Goal: Task Accomplishment & Management: Manage account settings

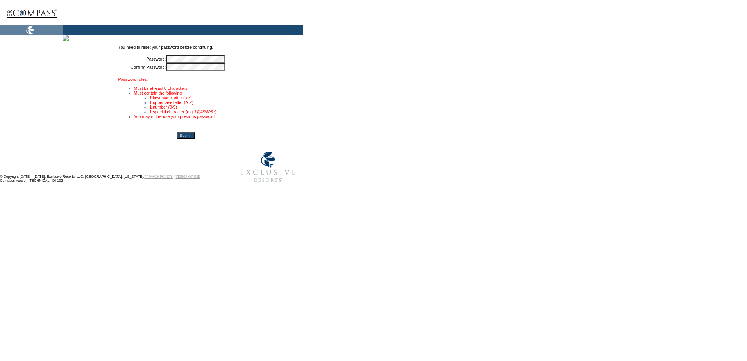
click at [183, 63] on tr "Password: *" at bounding box center [185, 58] width 135 height 7
drag, startPoint x: 183, startPoint y: 74, endPoint x: 194, endPoint y: 70, distance: 12.5
click at [183, 73] on td at bounding box center [185, 74] width 135 height 5
click at [254, 89] on li "Must be at least 8 characters" at bounding box center [194, 88] width 120 height 5
click at [195, 138] on input "Submit" at bounding box center [186, 135] width 18 height 6
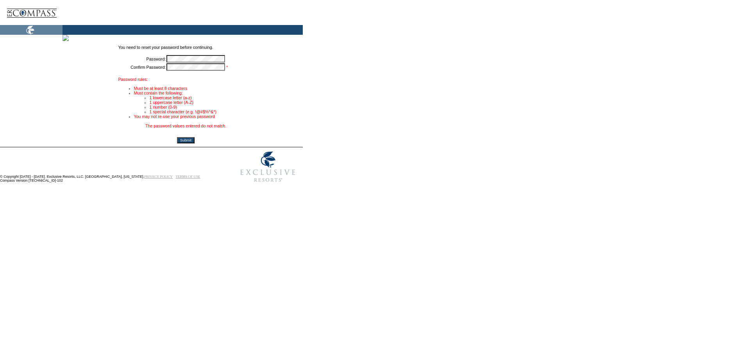
click at [184, 61] on tr "Password: *" at bounding box center [185, 58] width 135 height 7
click at [424, 136] on form "You need to reset your password before continuing. Password: * Confirm Password…" at bounding box center [372, 94] width 744 height 184
click at [190, 62] on tr "Password: *" at bounding box center [185, 58] width 135 height 7
click at [166, 62] on td "Password:" at bounding box center [142, 58] width 48 height 7
click at [189, 59] on tr "Password: *" at bounding box center [185, 58] width 135 height 7
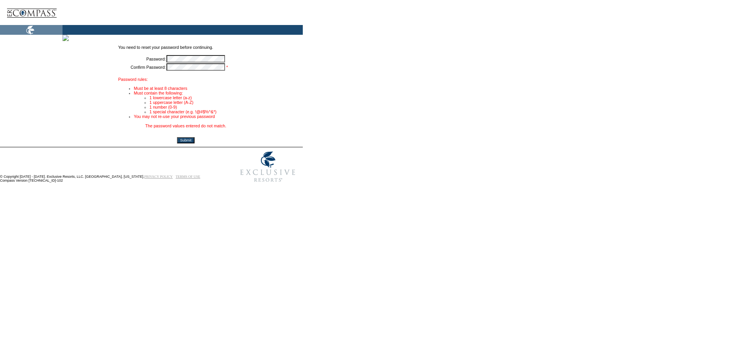
click at [189, 56] on table "You need to reset your password before continuing. Password: * Confirm Password…" at bounding box center [186, 83] width 137 height 79
drag, startPoint x: 487, startPoint y: 135, endPoint x: 451, endPoint y: 129, distance: 36.6
click at [487, 135] on form "You need to reset your password before continuing. Password: * Confirm Password…" at bounding box center [372, 94] width 744 height 184
click at [182, 70] on tr "Confirm Password: * *" at bounding box center [185, 66] width 135 height 7
click at [388, 105] on form "You need to reset your password before continuing. Password: * Confirm Password…" at bounding box center [372, 94] width 744 height 184
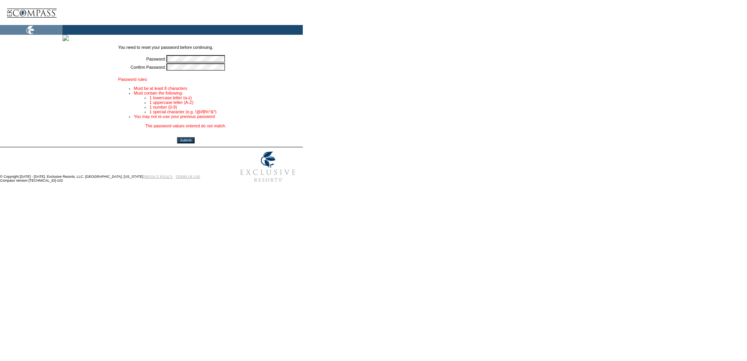
click at [195, 143] on input "Submit" at bounding box center [186, 140] width 18 height 6
